Goal: Task Accomplishment & Management: Manage account settings

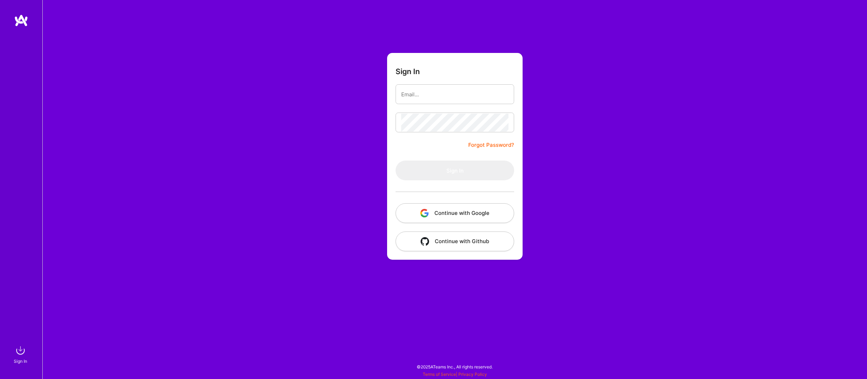
click at [429, 212] on button "Continue with Google" at bounding box center [454, 213] width 119 height 20
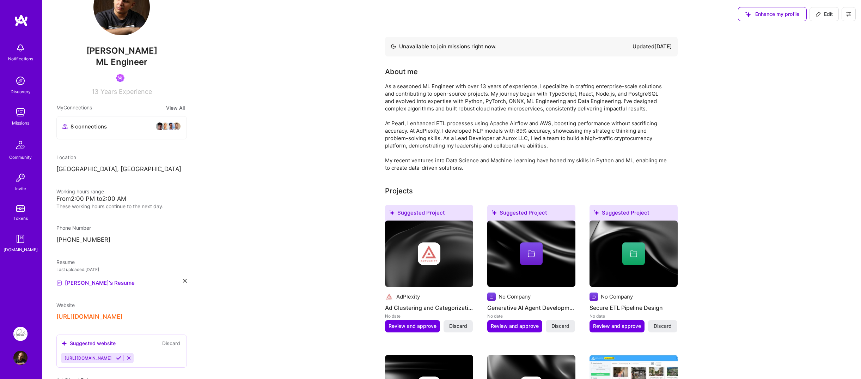
scroll to position [71, 0]
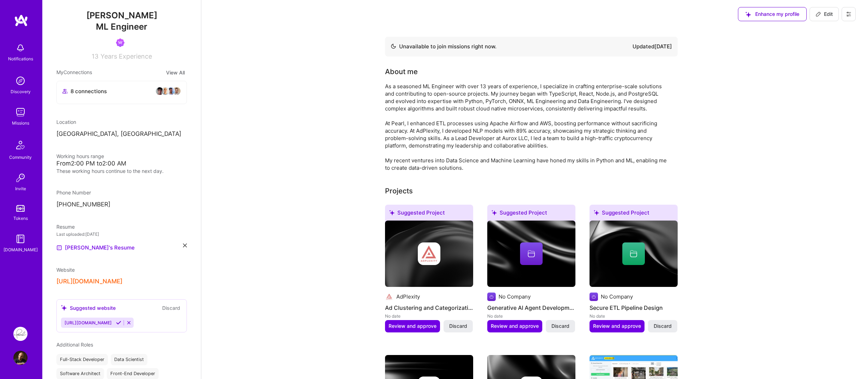
click at [72, 266] on div "Website" at bounding box center [65, 269] width 18 height 7
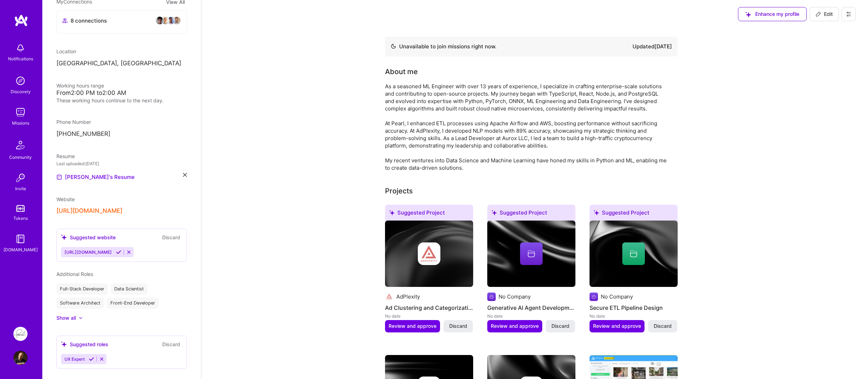
click at [829, 16] on span "Edit" at bounding box center [824, 14] width 17 height 7
select select "TR"
select select "Not Available"
select select "1 Month"
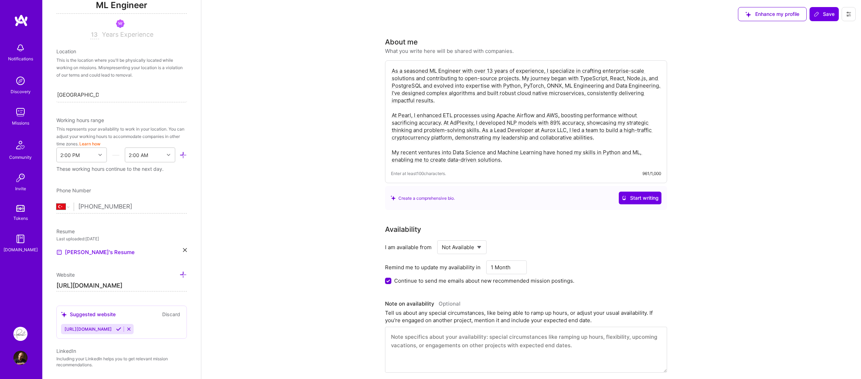
scroll to position [177, 0]
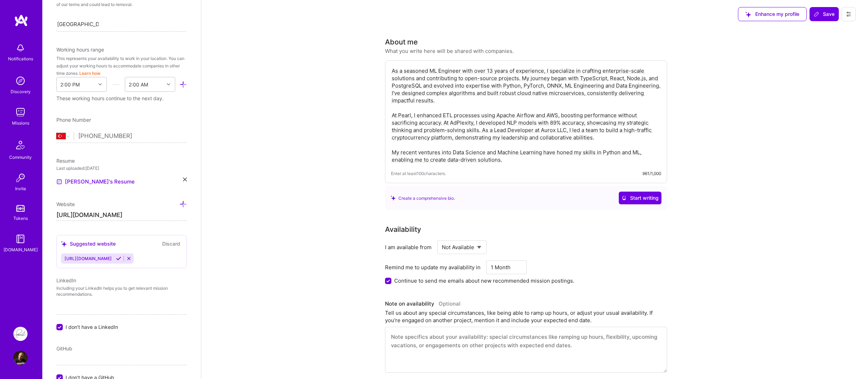
click at [180, 205] on icon at bounding box center [183, 203] width 7 height 7
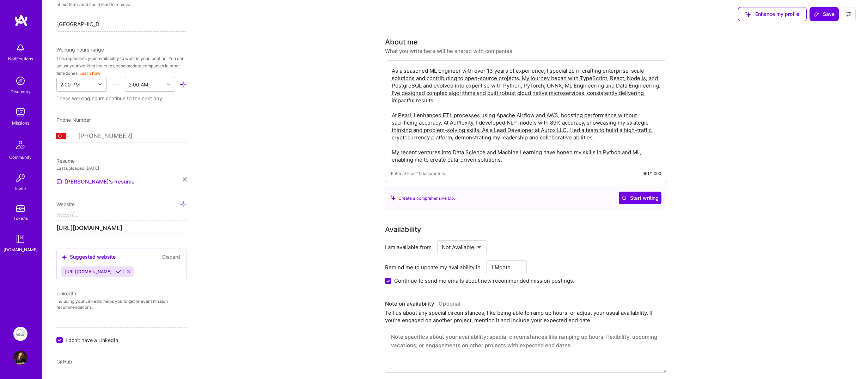
click at [128, 215] on input at bounding box center [121, 215] width 131 height 11
click at [125, 222] on div "Website https:// [URL][DOMAIN_NAME]" at bounding box center [121, 217] width 131 height 34
click at [127, 219] on input "https://" at bounding box center [121, 215] width 131 height 11
paste input "[DOMAIN_NAME][URL][PERSON_NAME]"
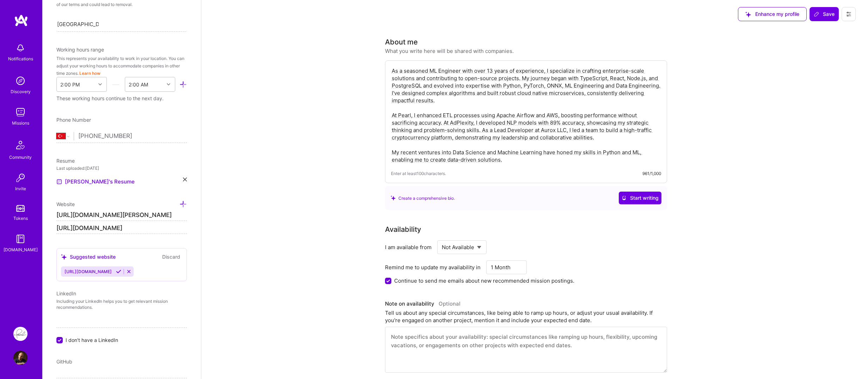
type input "[URL][DOMAIN_NAME][PERSON_NAME]"
click at [192, 226] on div "Edit photo [PERSON_NAME] [PERSON_NAME] Engineer 13 Years Experience Location Th…" at bounding box center [121, 189] width 159 height 379
click at [416, 71] on textarea "As a seasoned ML Engineer with over 13 years of experience, I specialize in cra…" at bounding box center [526, 115] width 270 height 98
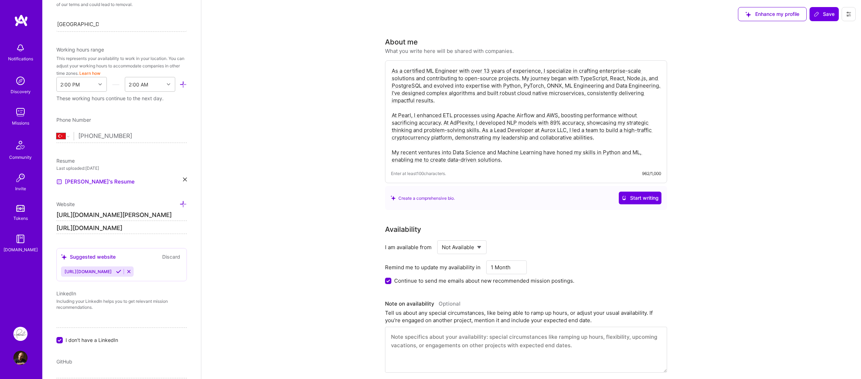
type textarea "As a certified ML Engineer with over 13 years of experience, I specialize in cr…"
click at [825, 17] on span "Save" at bounding box center [824, 14] width 21 height 7
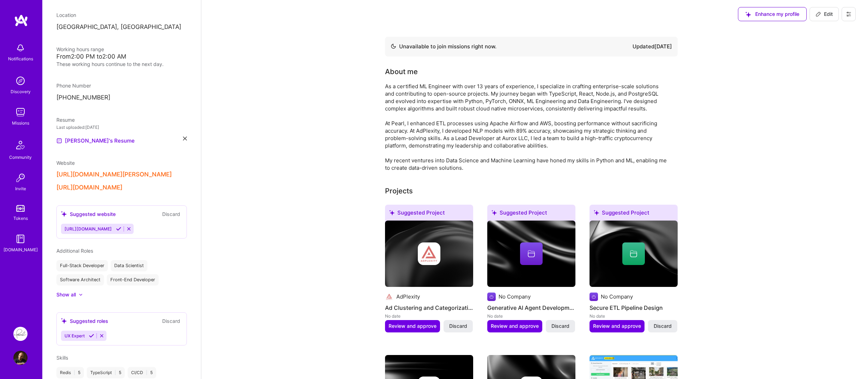
scroll to position [212, 0]
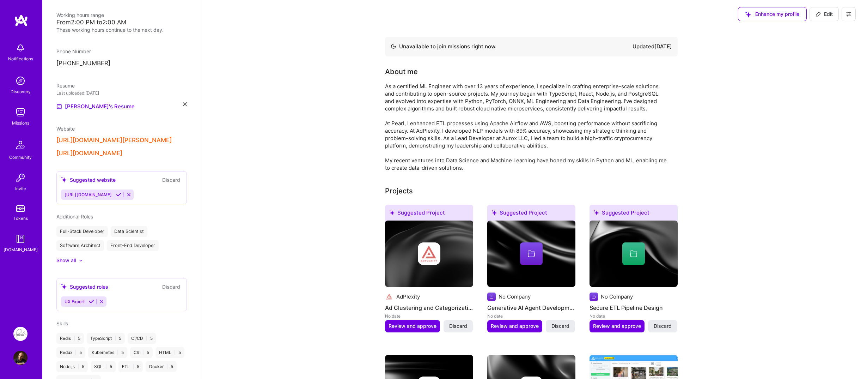
click at [149, 142] on button "[URL][DOMAIN_NAME][PERSON_NAME]" at bounding box center [113, 139] width 115 height 7
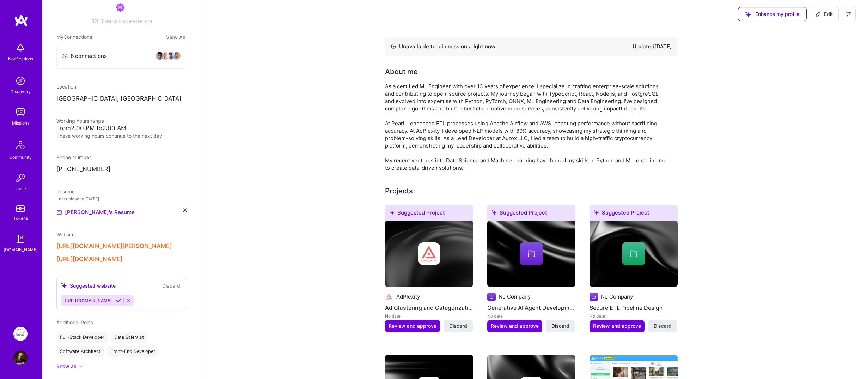
scroll to position [0, 0]
